Goal: Information Seeking & Learning: Learn about a topic

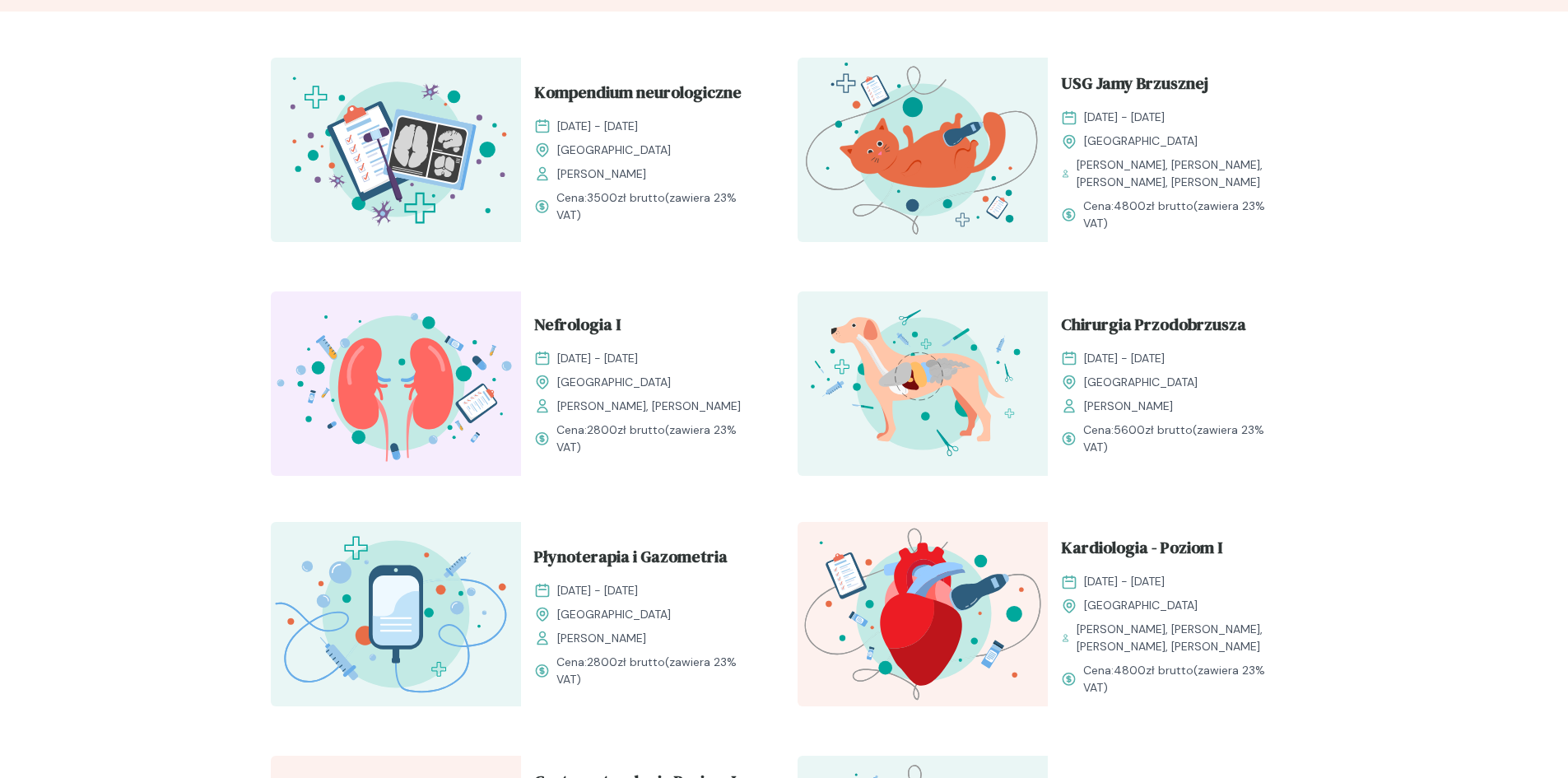
scroll to position [576, 0]
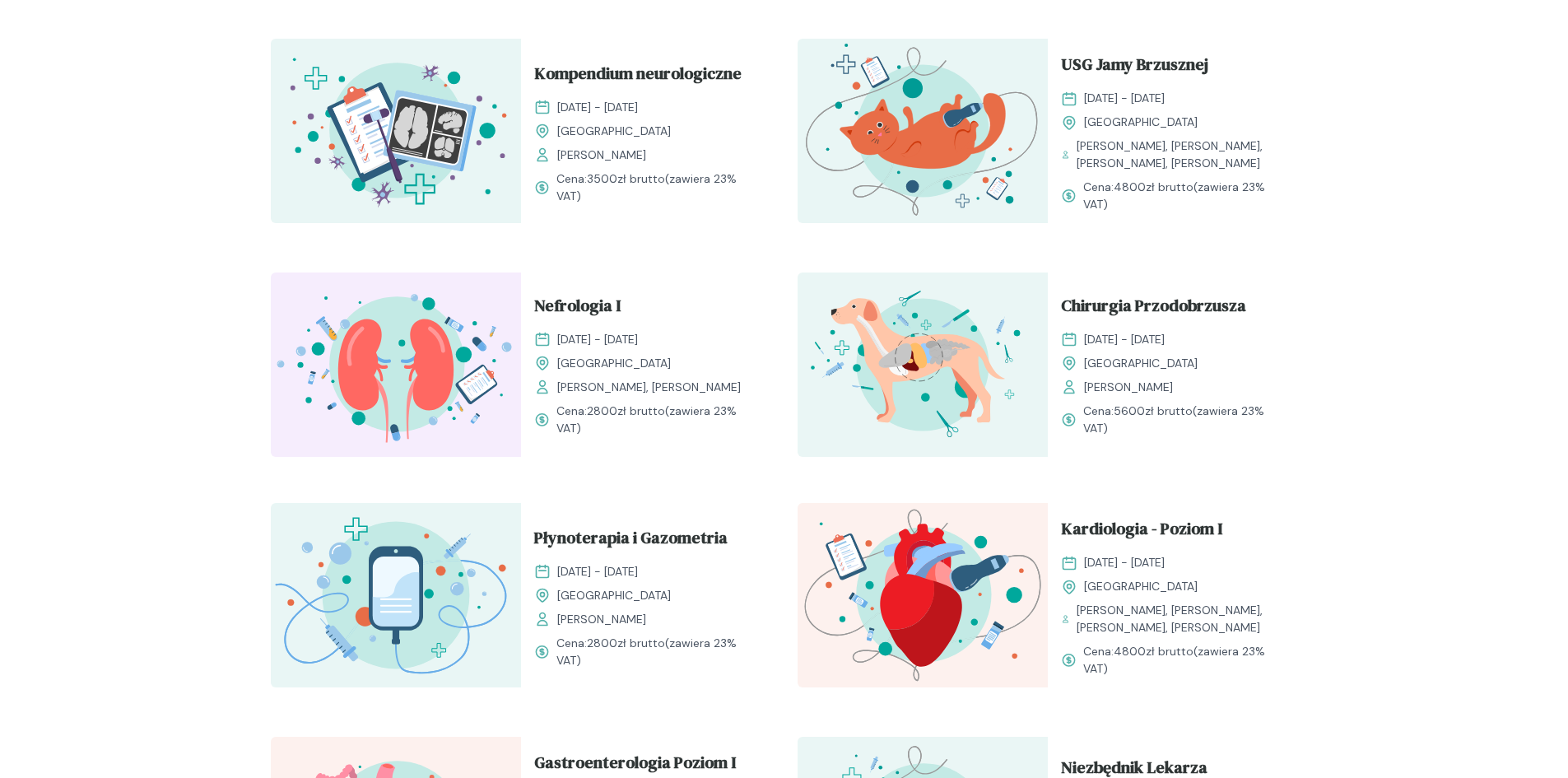
drag, startPoint x: 557, startPoint y: 339, endPoint x: 694, endPoint y: 345, distance: 137.1
click at [694, 345] on div "[DATE] - [DATE]" at bounding box center [646, 339] width 224 height 17
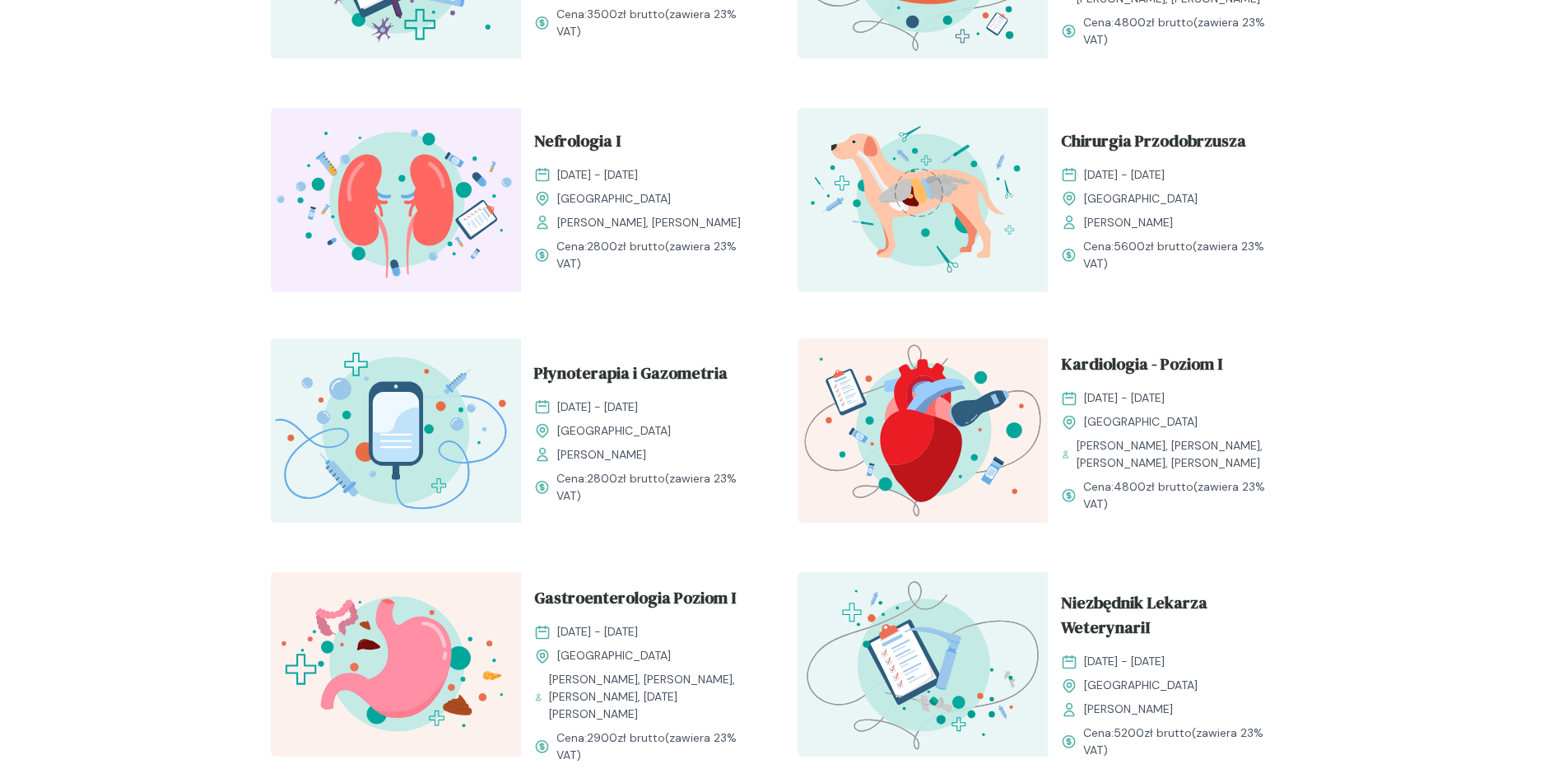
scroll to position [494, 0]
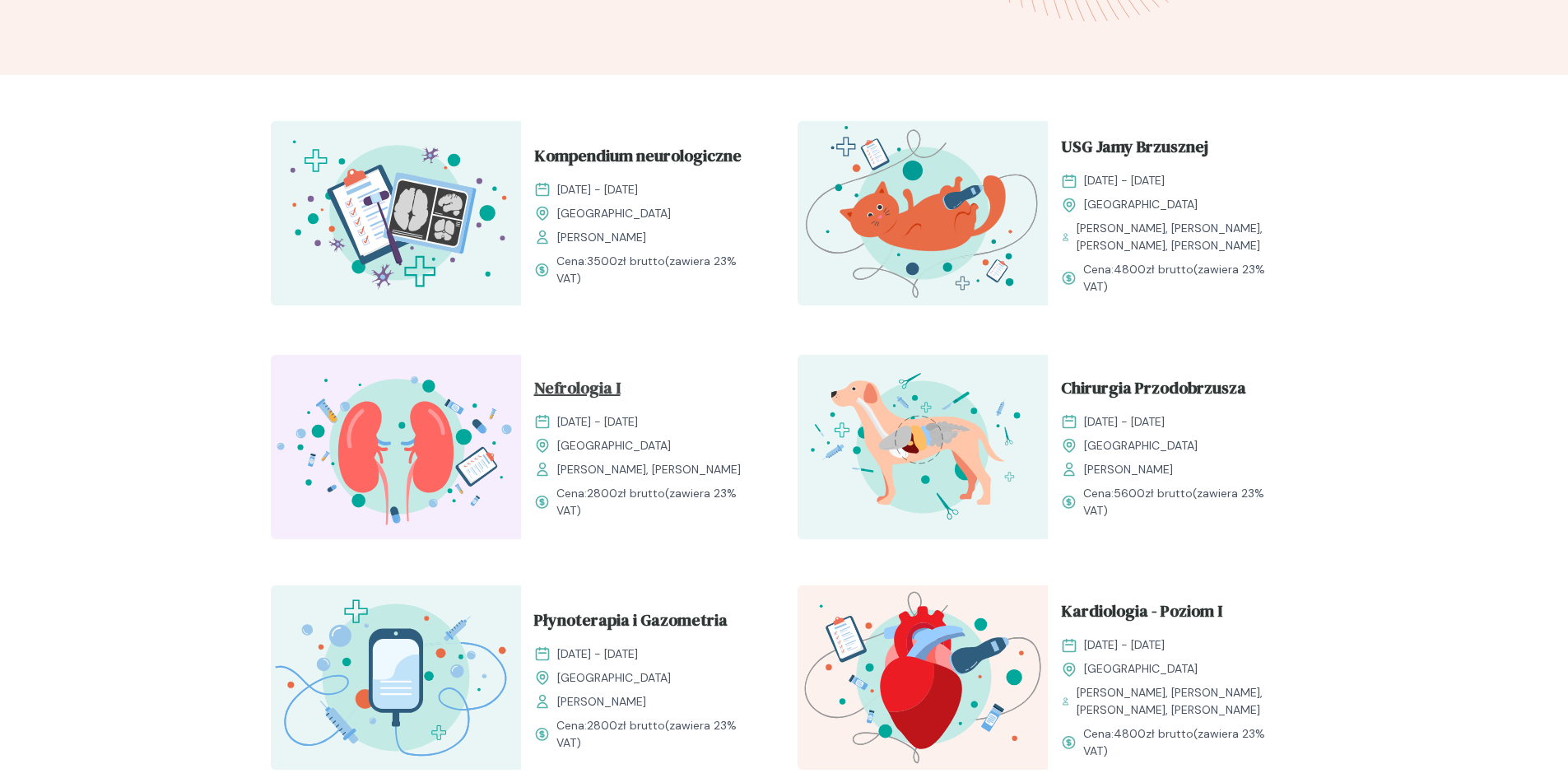
click at [591, 399] on span "Nefrologia I" at bounding box center [577, 391] width 87 height 31
click at [589, 398] on span "Nefrologia I" at bounding box center [577, 391] width 87 height 31
click at [585, 392] on span "Nefrologia I" at bounding box center [577, 391] width 87 height 31
click at [584, 385] on span "Nefrologia I" at bounding box center [577, 391] width 87 height 31
click at [584, 389] on span "Nefrologia I" at bounding box center [577, 391] width 87 height 31
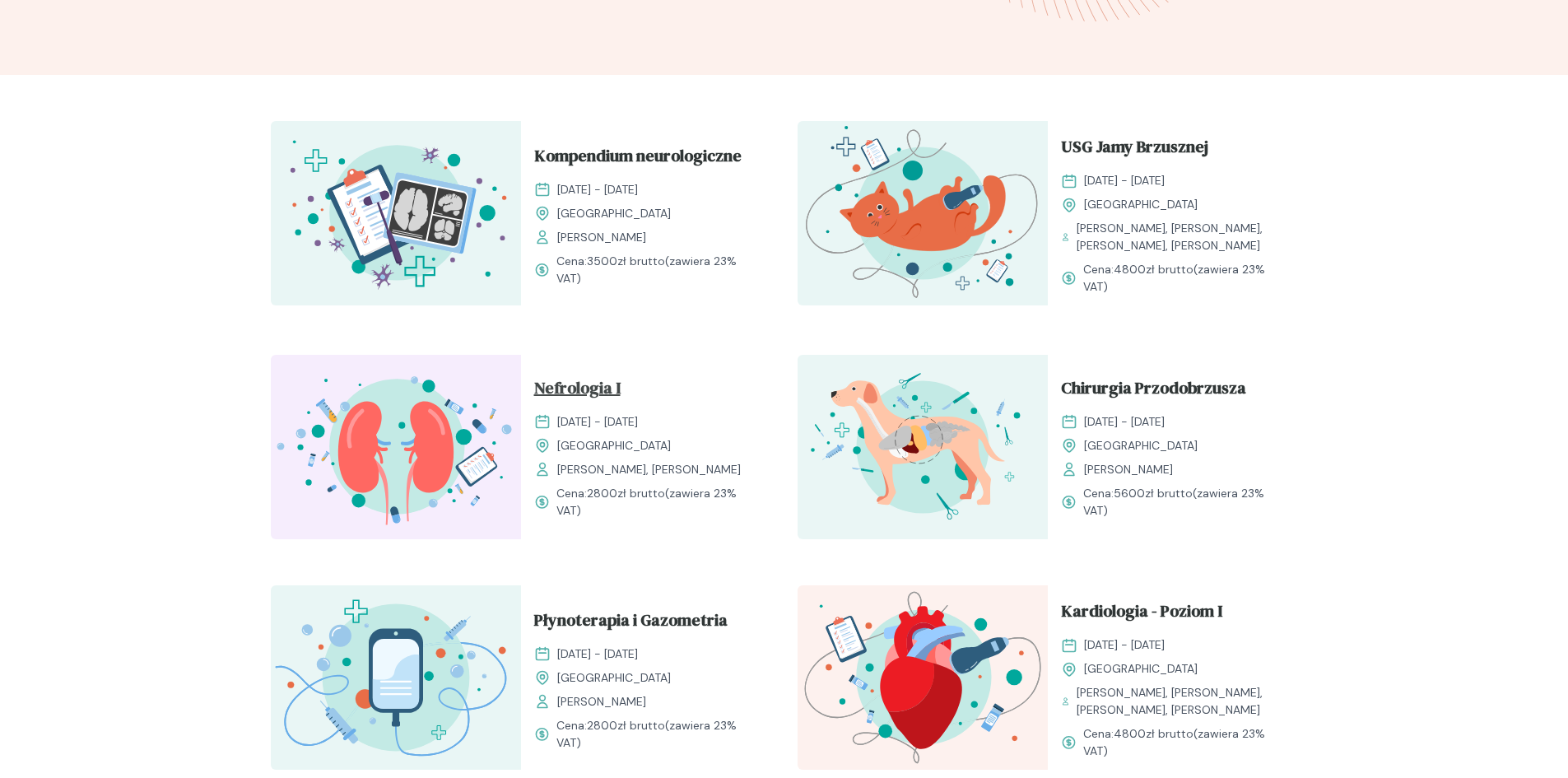
click at [567, 388] on span "Nefrologia I" at bounding box center [577, 391] width 87 height 31
click at [579, 393] on span "Nefrologia I" at bounding box center [577, 391] width 87 height 31
click at [475, 417] on img at bounding box center [396, 447] width 250 height 184
click at [589, 385] on span "Nefrologia I" at bounding box center [577, 391] width 87 height 31
click at [594, 382] on span "Nefrologia I" at bounding box center [577, 391] width 87 height 31
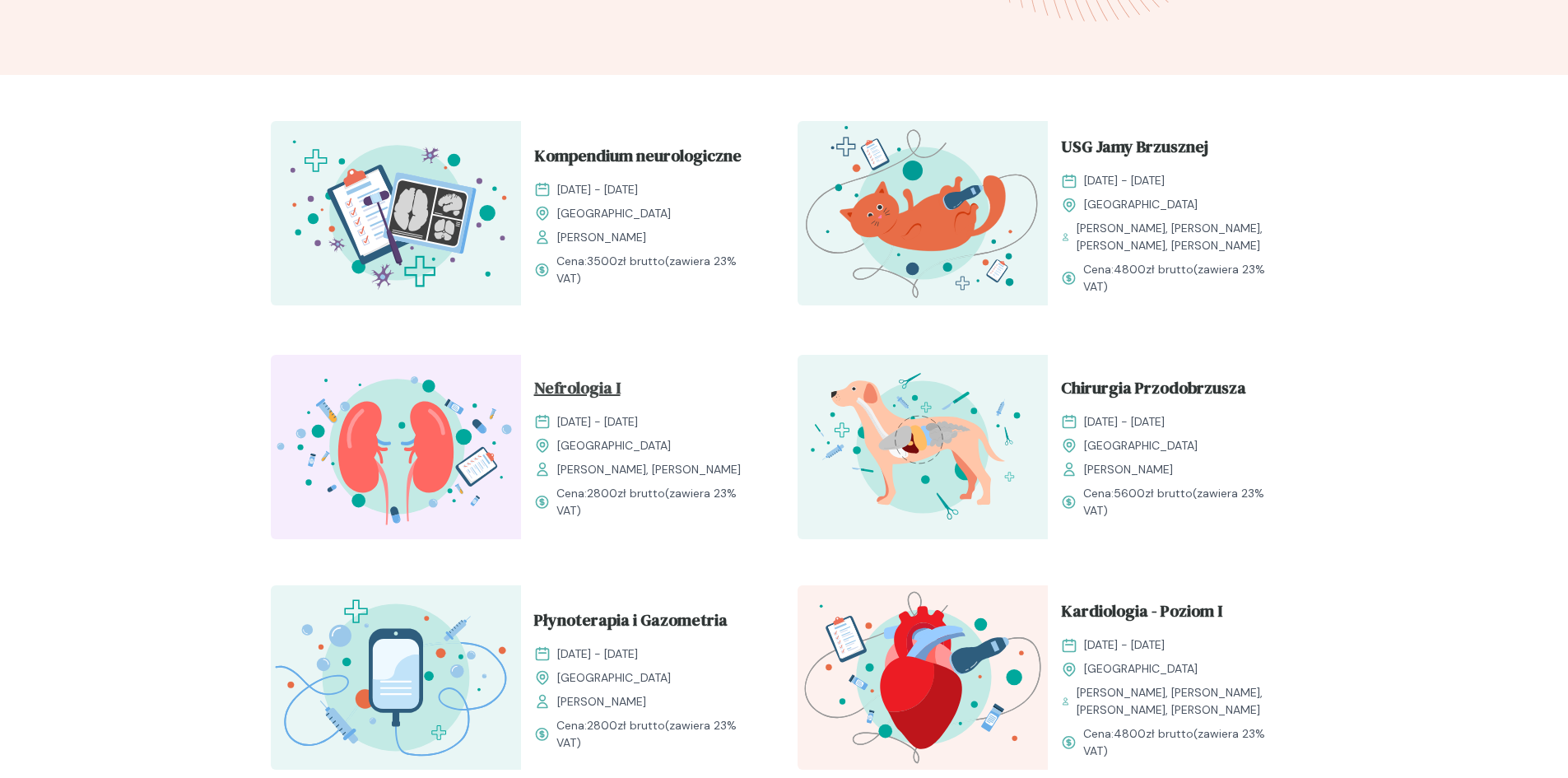
click at [550, 402] on span "Nefrologia I" at bounding box center [577, 391] width 87 height 31
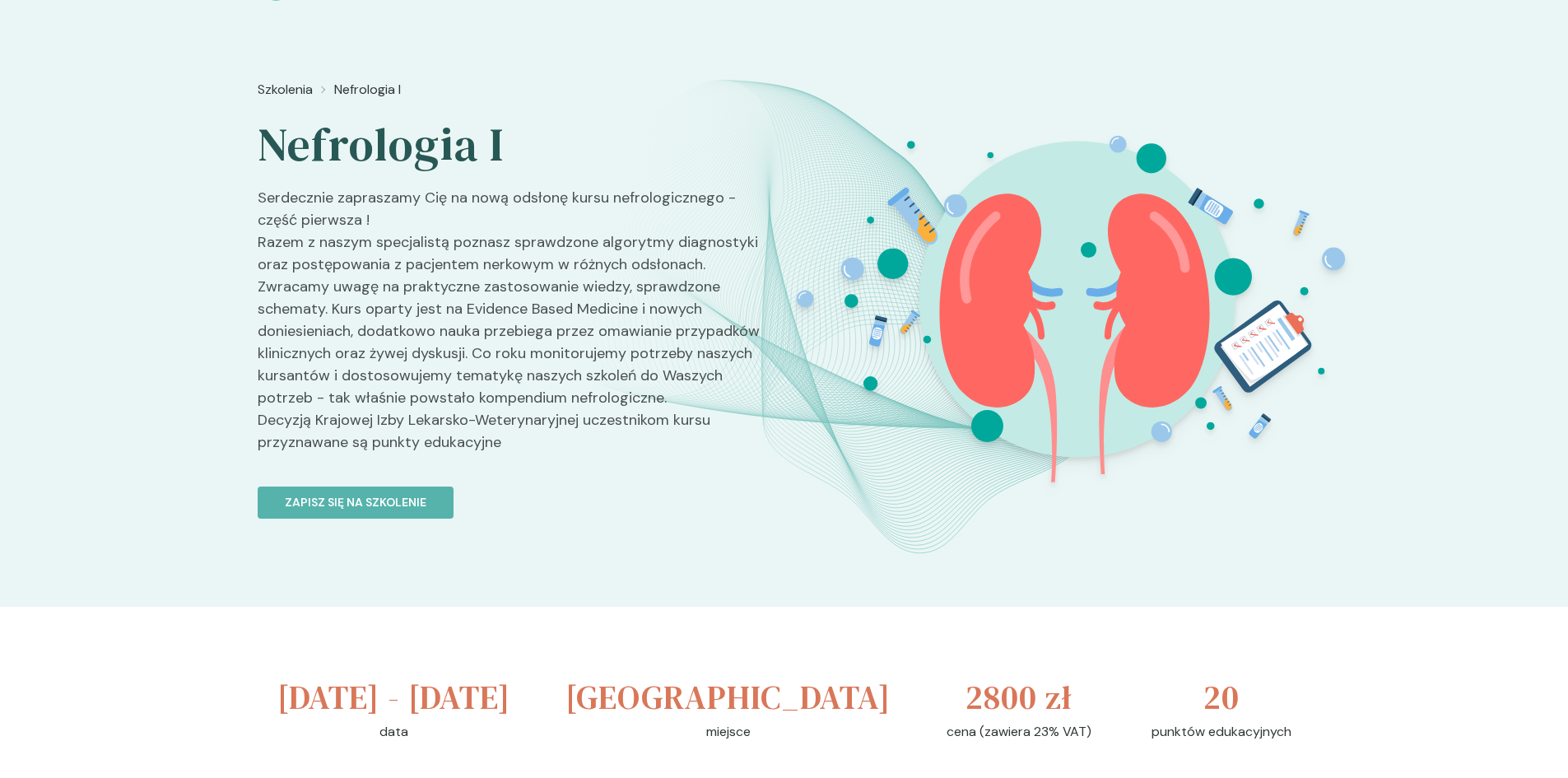
scroll to position [82, 0]
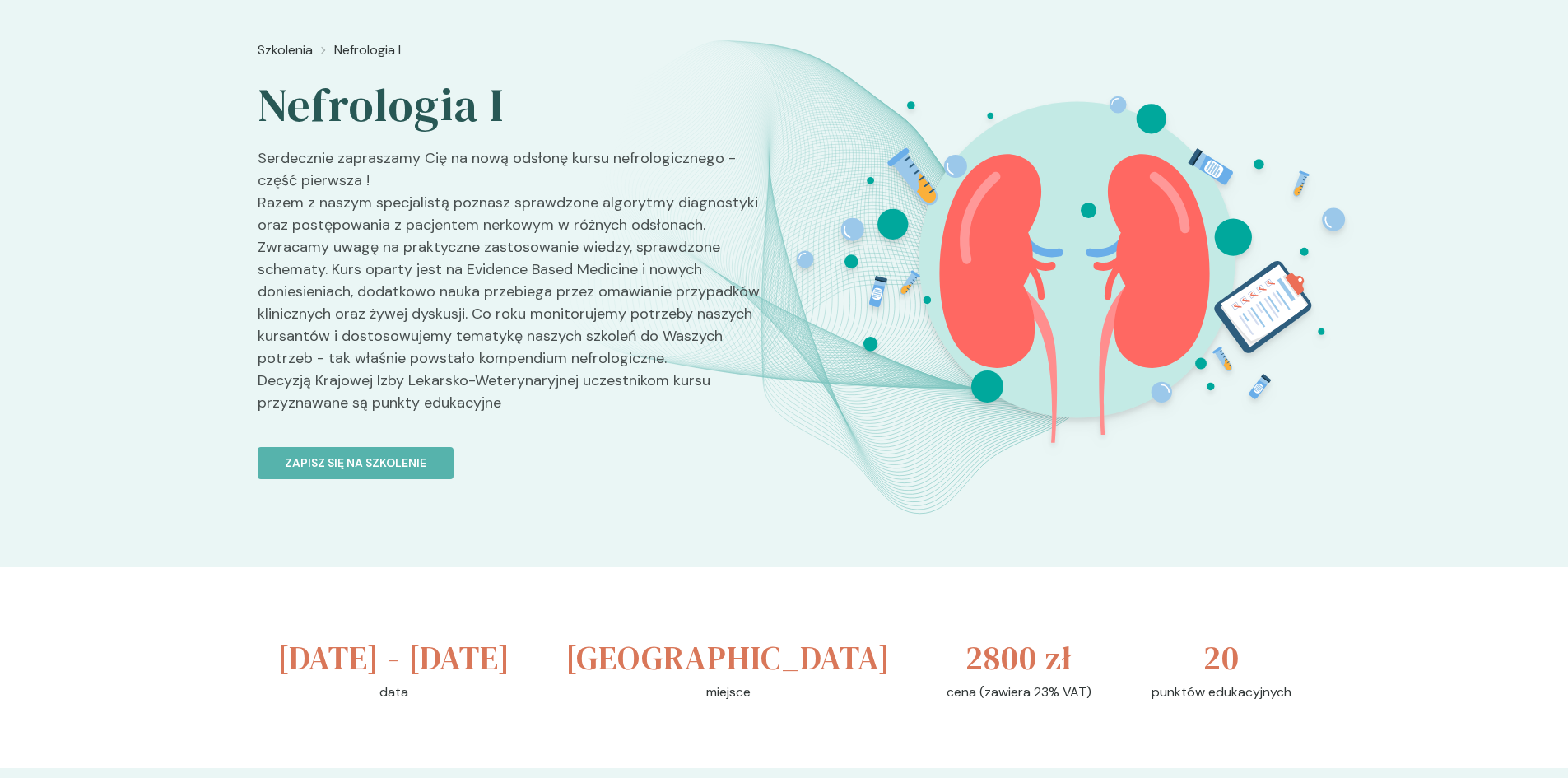
drag, startPoint x: 634, startPoint y: 424, endPoint x: 596, endPoint y: 512, distance: 95.9
click at [595, 512] on div "Szkolenia Nefrologia I Nefrologia I Serdecznie zapraszamy Cię na nową odsłonę k…" at bounding box center [514, 326] width 513 height 584
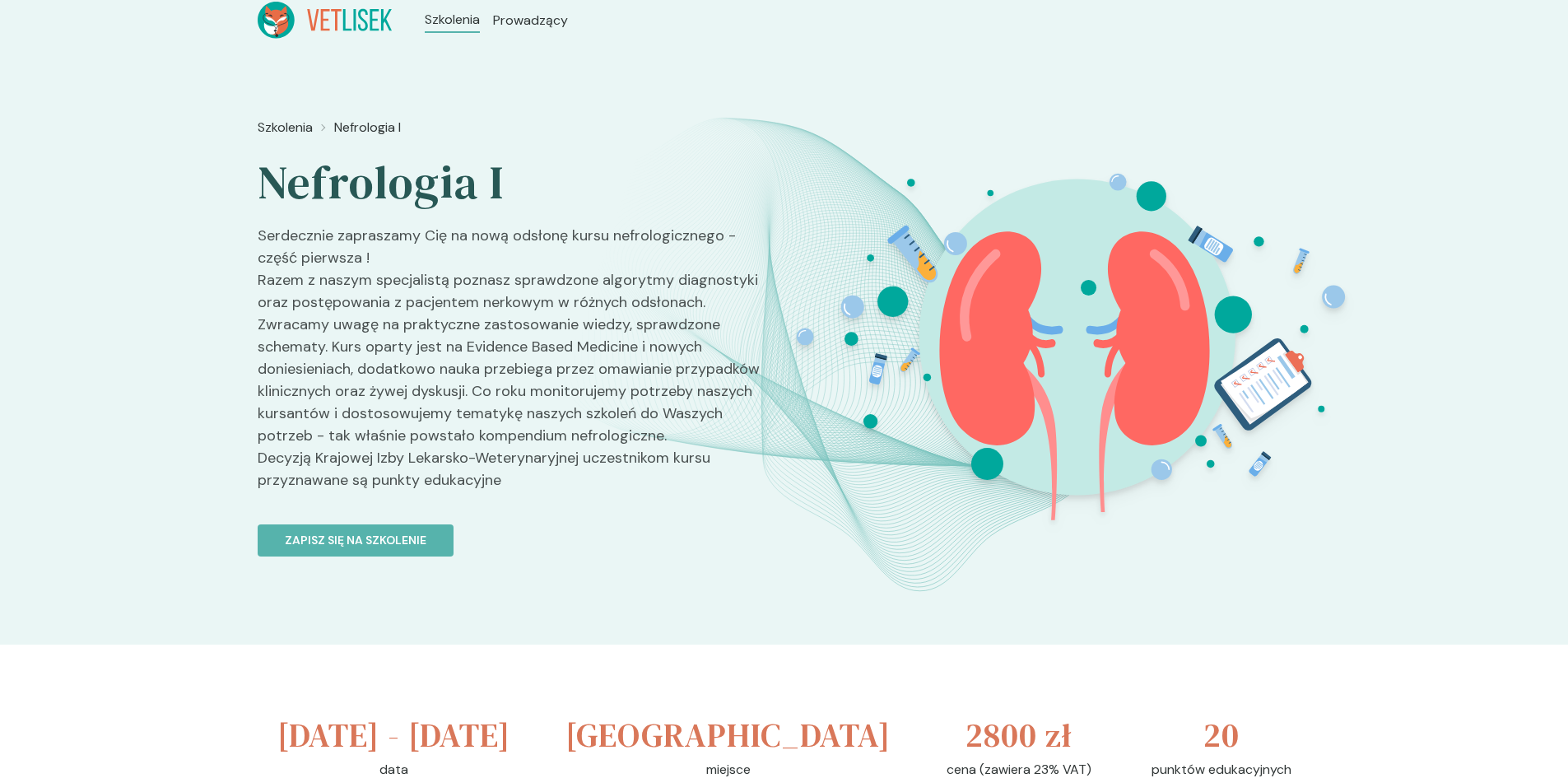
scroll to position [0, 0]
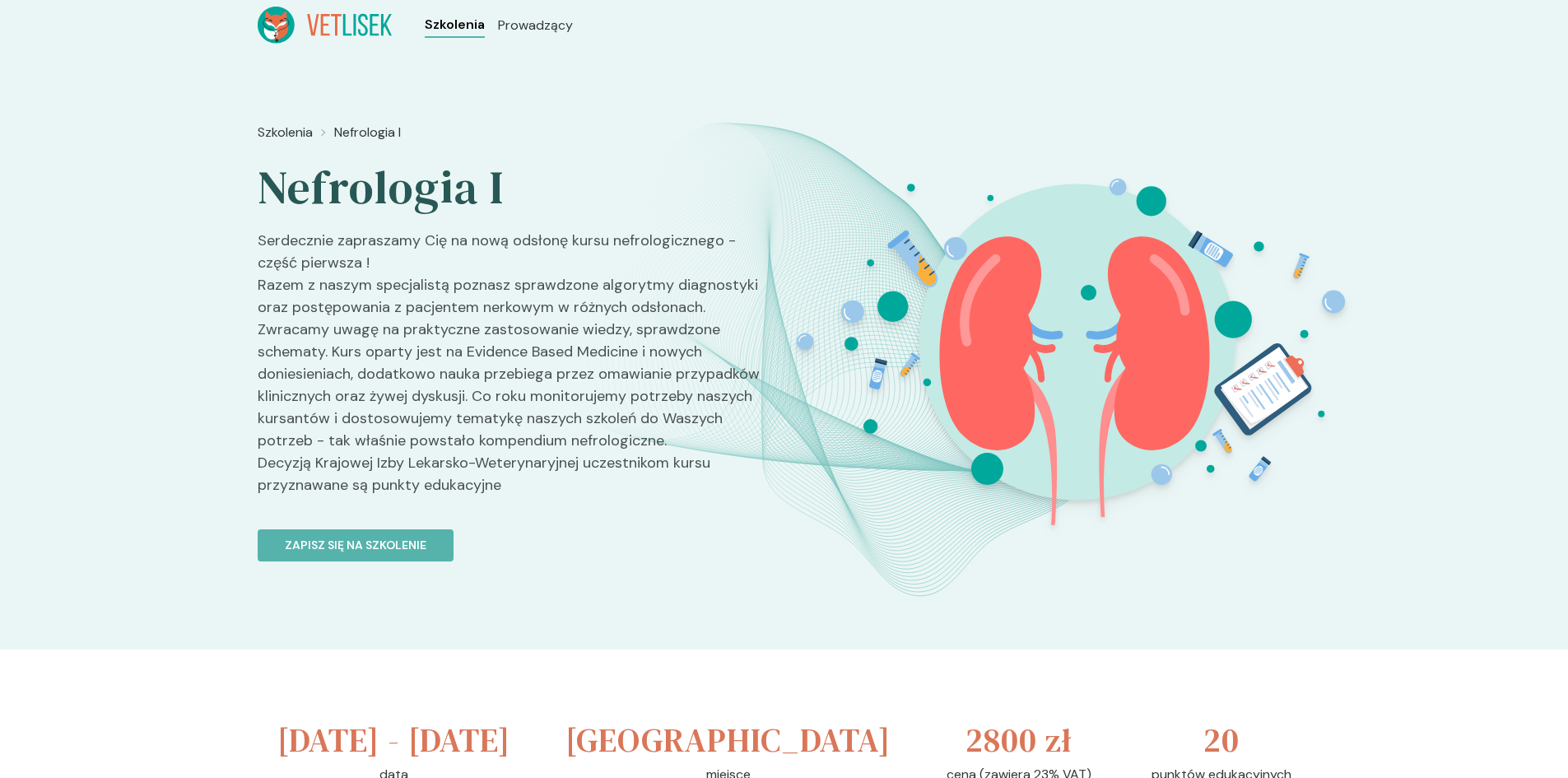
click at [462, 31] on span "Szkolenia" at bounding box center [454, 25] width 60 height 20
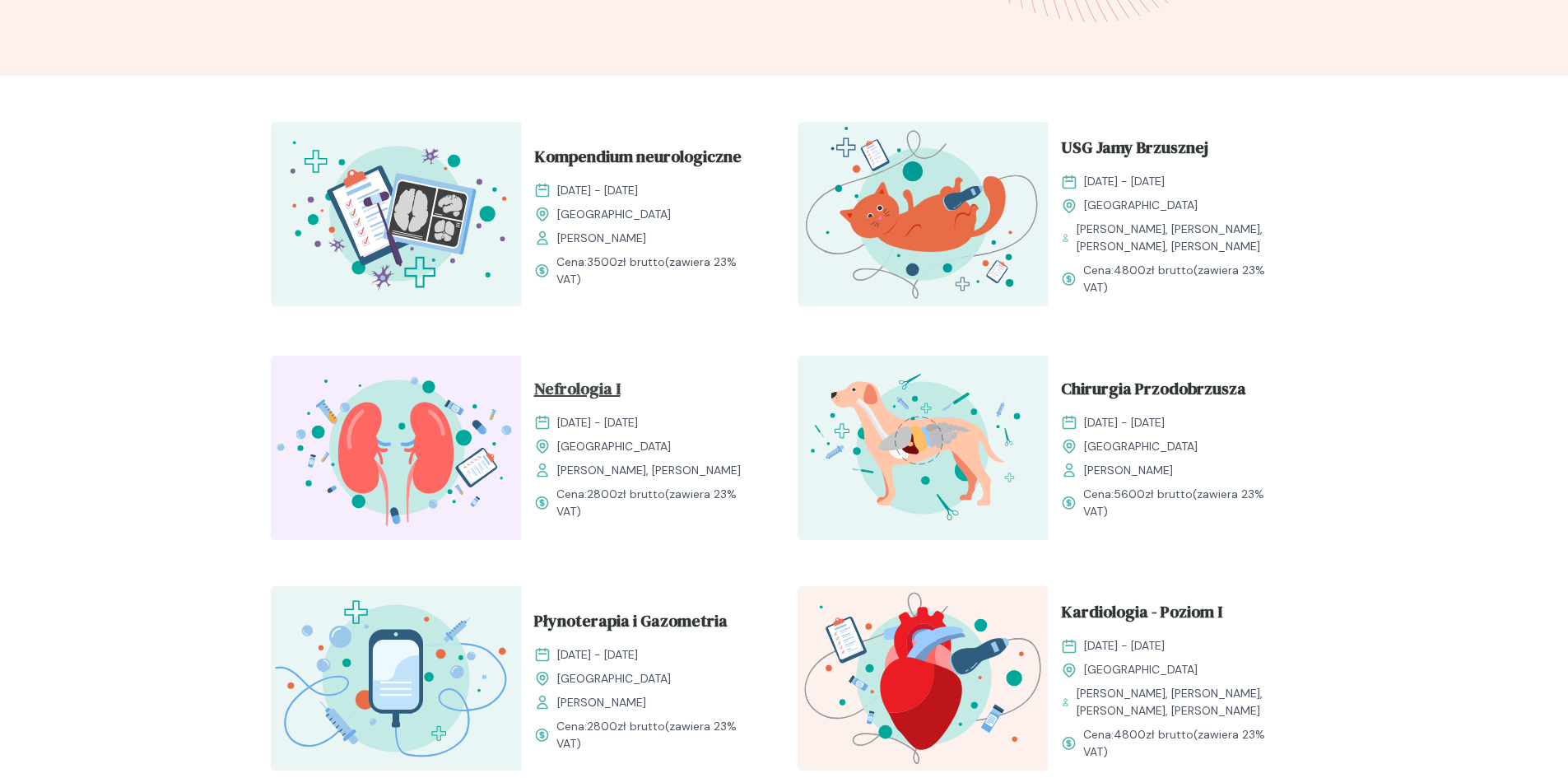
scroll to position [494, 0]
click at [572, 380] on span "Nefrologia I" at bounding box center [577, 391] width 87 height 31
click at [603, 393] on span "Nefrologia I" at bounding box center [577, 391] width 87 height 31
click at [572, 393] on span "Nefrologia I" at bounding box center [577, 391] width 87 height 31
click at [573, 388] on span "Nefrologia I" at bounding box center [577, 391] width 87 height 31
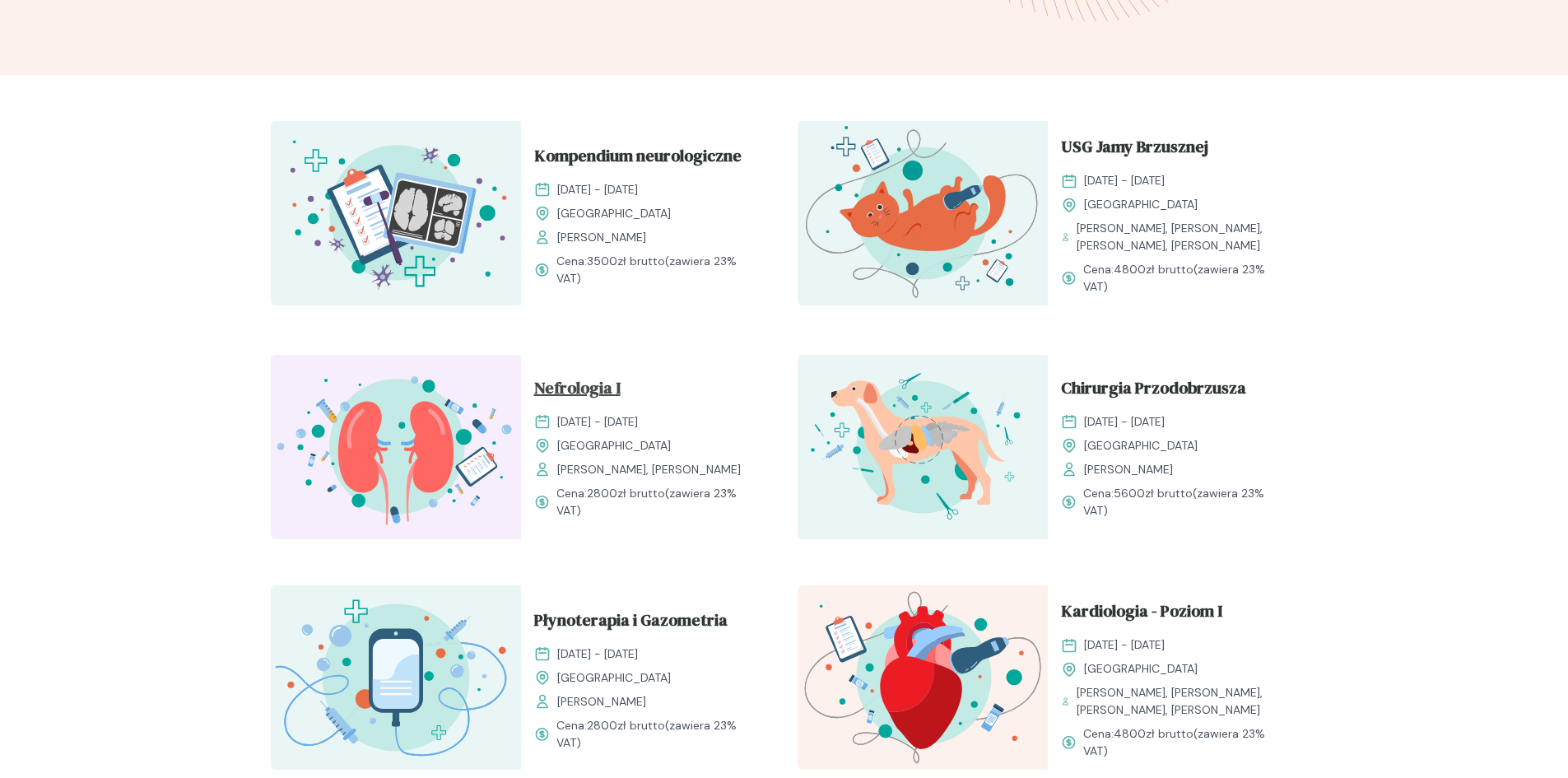
click at [562, 384] on span "Nefrologia I" at bounding box center [577, 391] width 87 height 31
click at [569, 385] on span "Nefrologia I" at bounding box center [577, 391] width 87 height 31
click at [600, 410] on div "Nefrologia I [DATE] - [DATE] Kraków [PERSON_NAME], [PERSON_NAME]" at bounding box center [646, 427] width 224 height 103
click at [493, 443] on img at bounding box center [396, 447] width 250 height 184
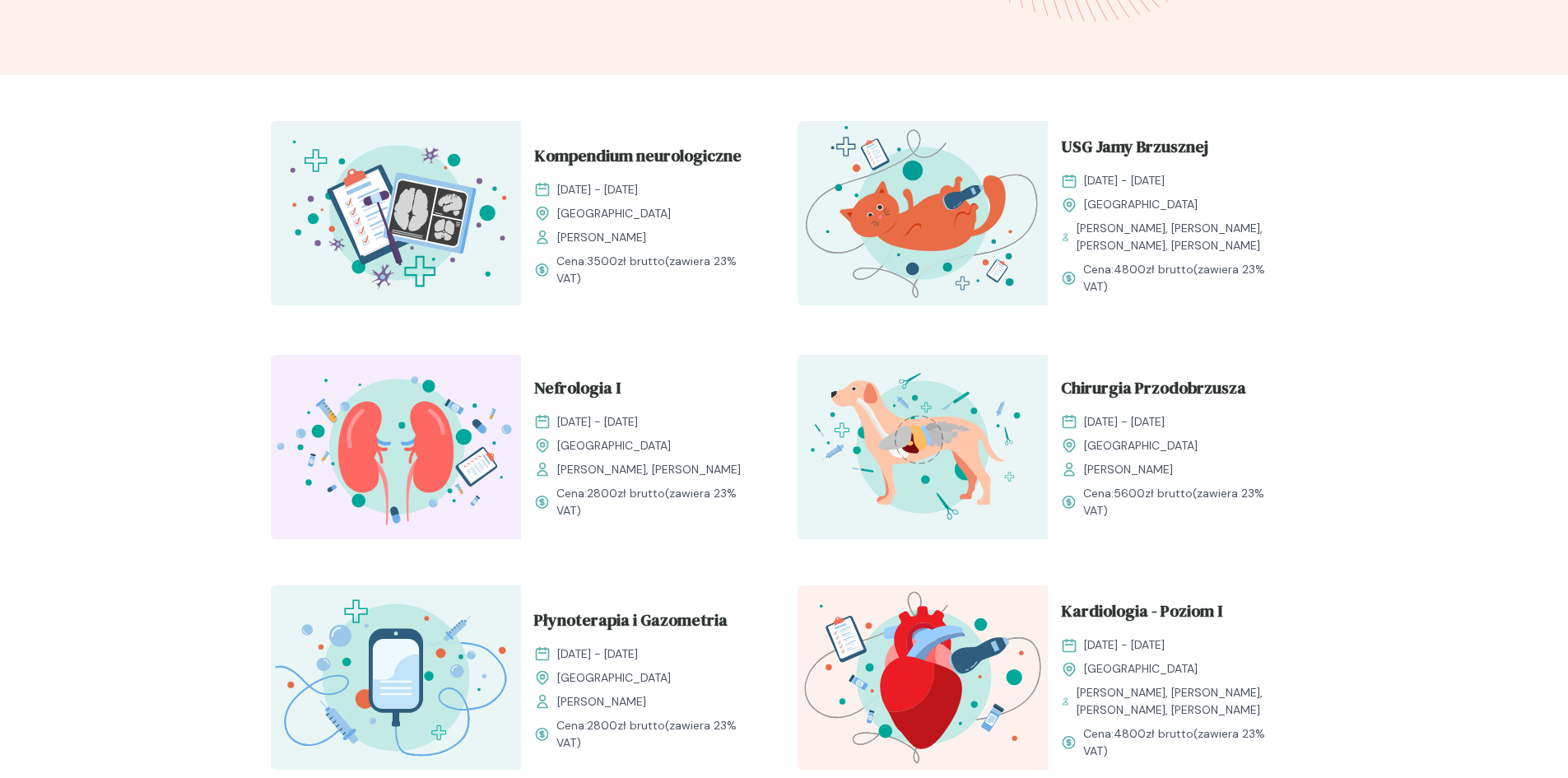
click at [598, 426] on span "[DATE] - [DATE]" at bounding box center [598, 421] width 81 height 17
click at [611, 376] on span "Nefrologia I" at bounding box center [577, 391] width 87 height 31
click at [626, 154] on span "Kompendium neurologiczne" at bounding box center [638, 158] width 208 height 31
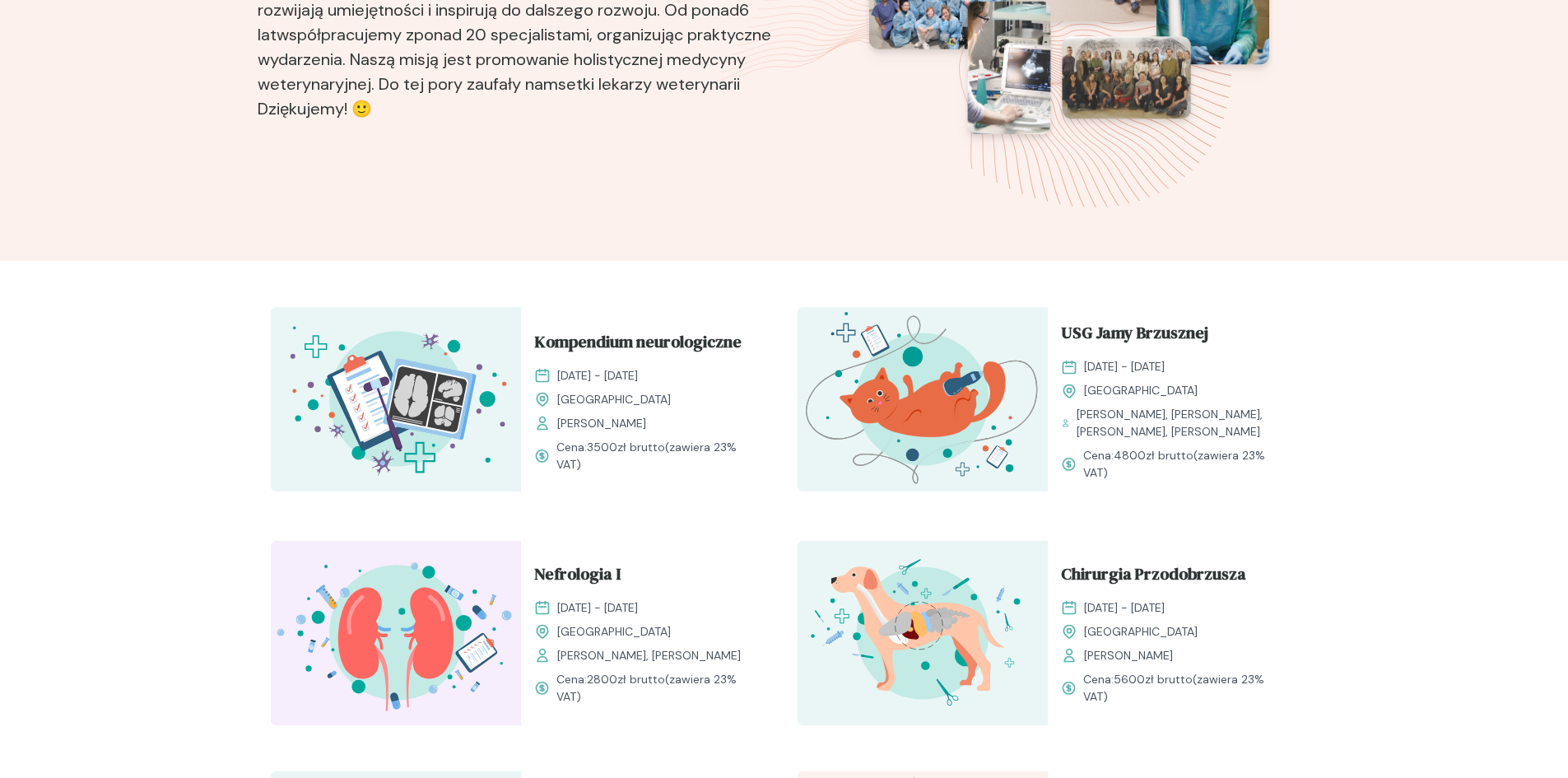
scroll to position [411, 0]
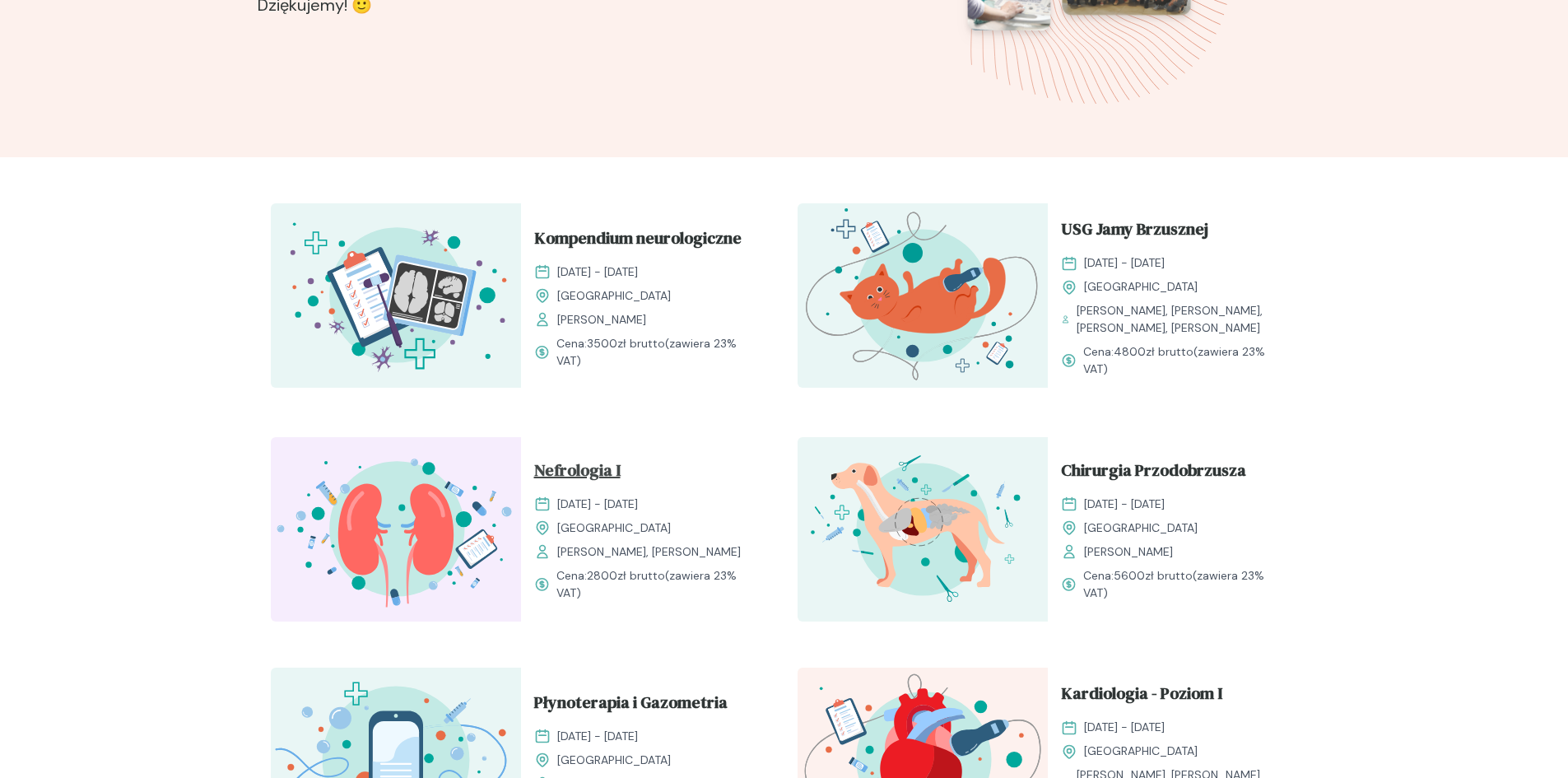
click at [589, 484] on span "Nefrologia I" at bounding box center [577, 473] width 87 height 31
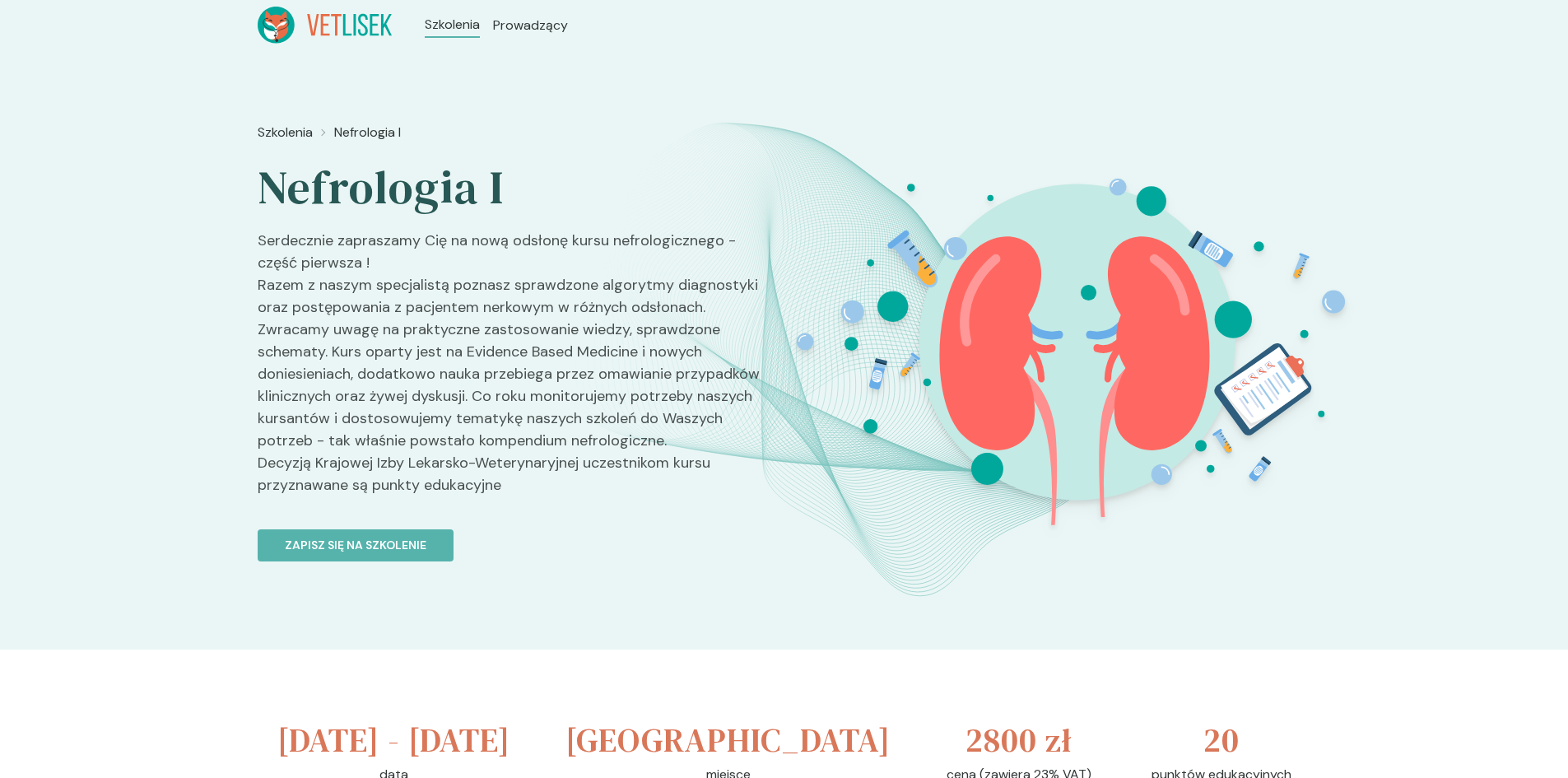
click at [525, 419] on p "Serdecznie zapraszamy Cię na nową odsłonę kursu nefrologicznego - część pierwsz…" at bounding box center [514, 369] width 513 height 280
